Goal: Information Seeking & Learning: Learn about a topic

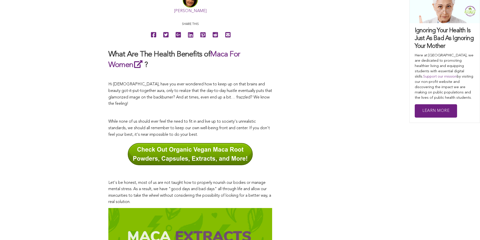
scroll to position [274, 0]
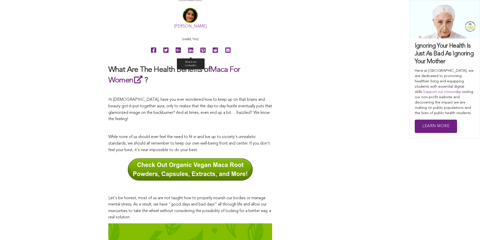
click at [188, 56] on icon at bounding box center [190, 50] width 5 height 11
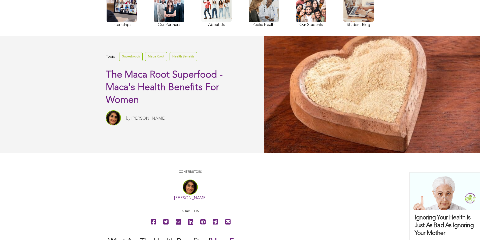
scroll to position [61, 0]
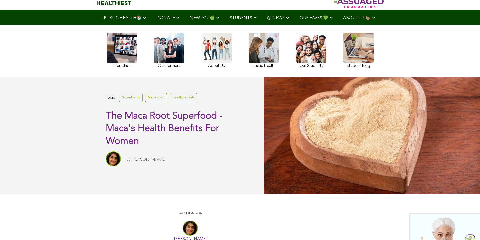
click at [343, 64] on link at bounding box center [358, 51] width 30 height 37
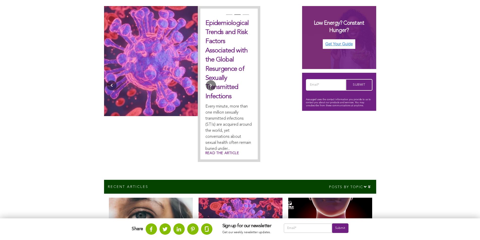
scroll to position [142, 0]
